Goal: Task Accomplishment & Management: Use online tool/utility

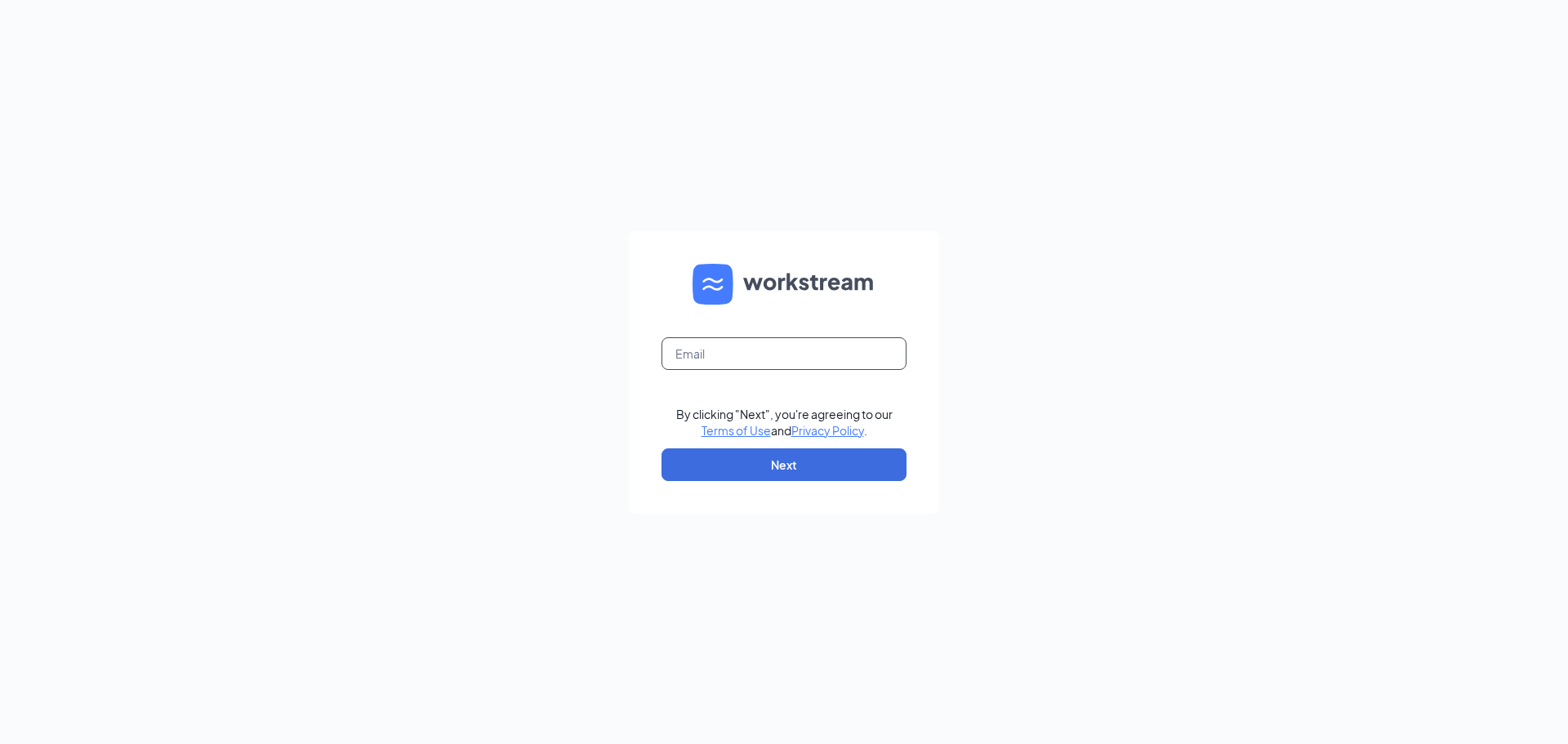
click at [797, 353] on input "text" at bounding box center [784, 352] width 245 height 32
type input "LJolley@MeyerFoodsMC.com"
drag, startPoint x: 756, startPoint y: 451, endPoint x: 788, endPoint y: 475, distance: 40.0
click at [756, 452] on button "Next" at bounding box center [784, 464] width 245 height 32
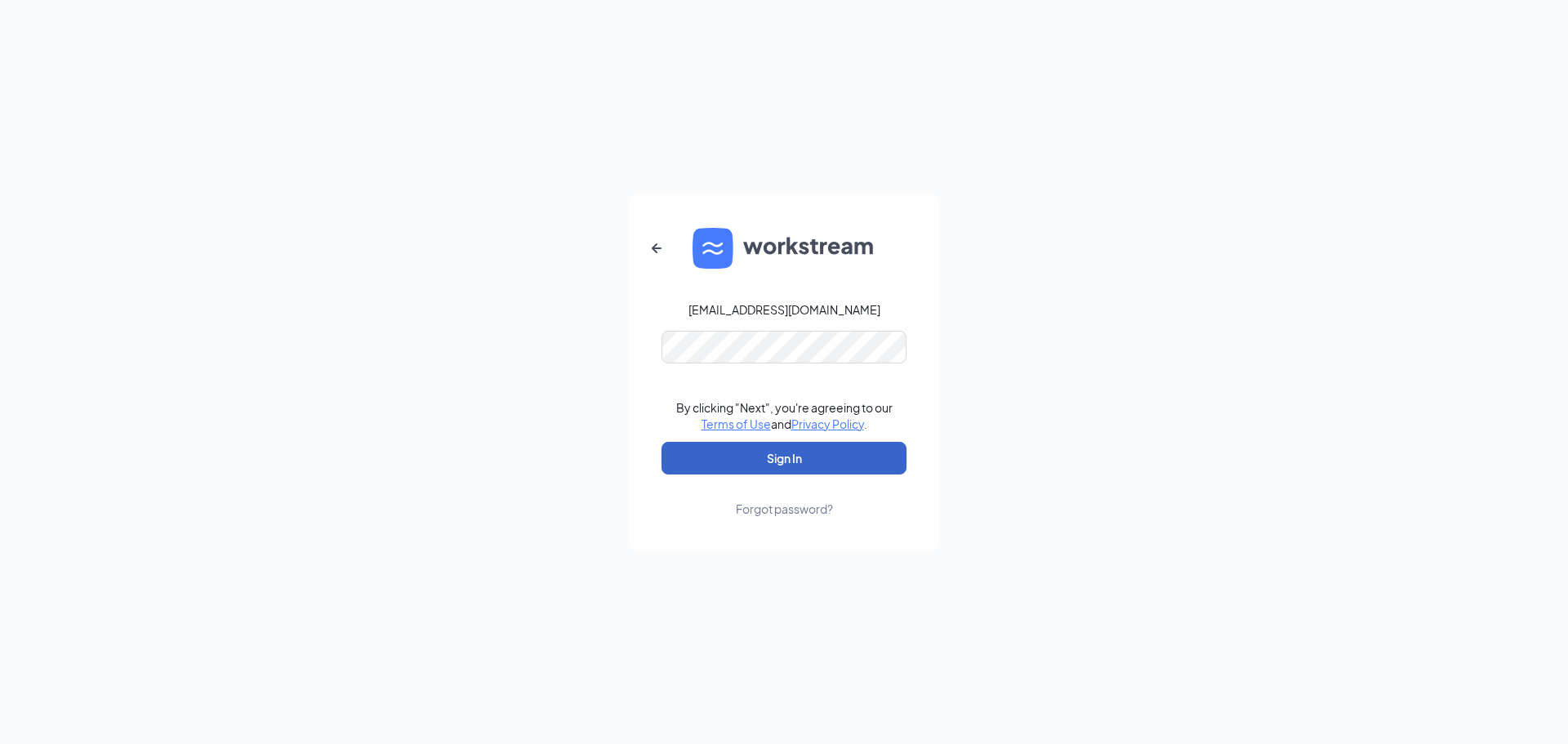
click at [828, 463] on button "Sign In" at bounding box center [784, 457] width 245 height 32
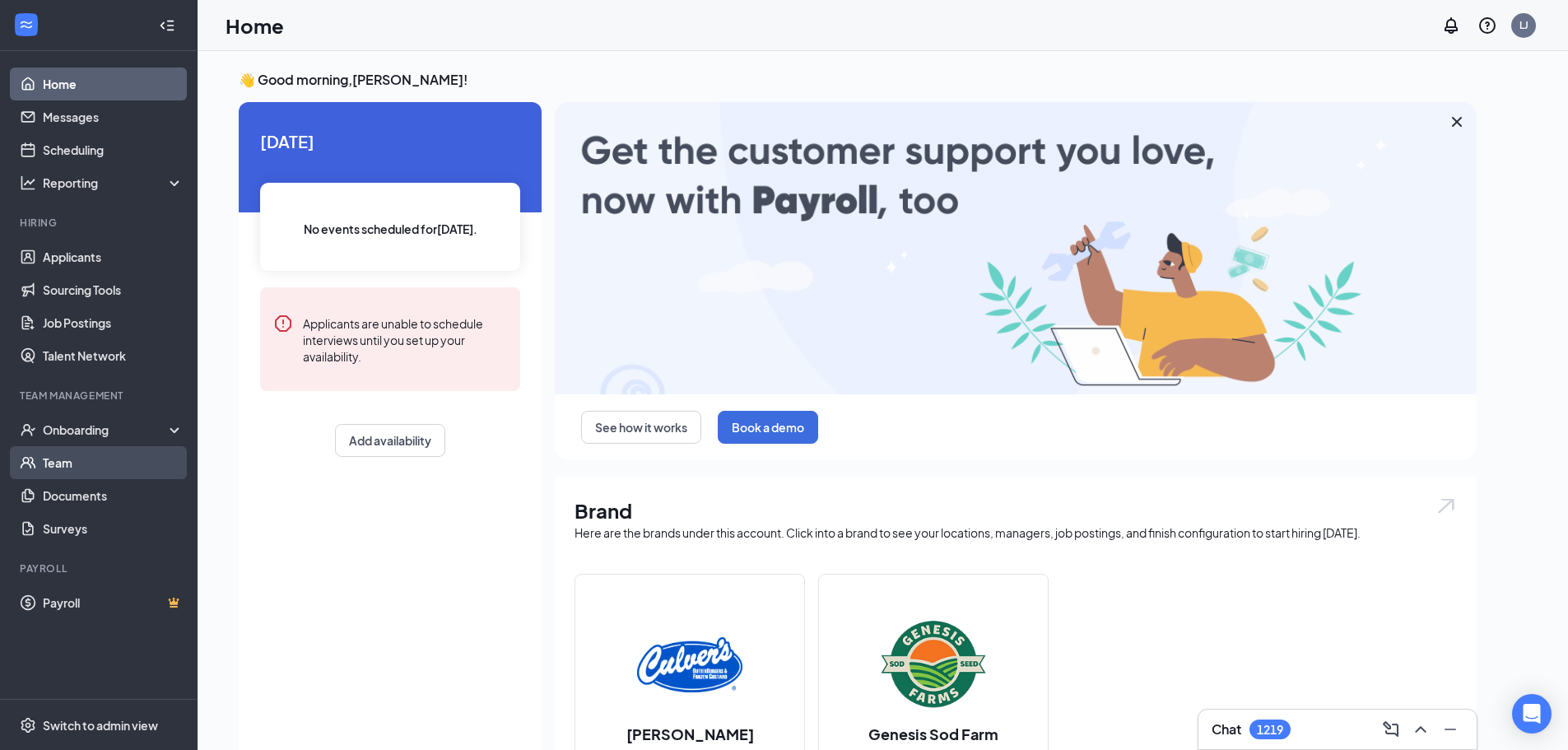
click at [79, 464] on link "Team" at bounding box center [112, 462] width 141 height 32
